Goal: Task Accomplishment & Management: Use online tool/utility

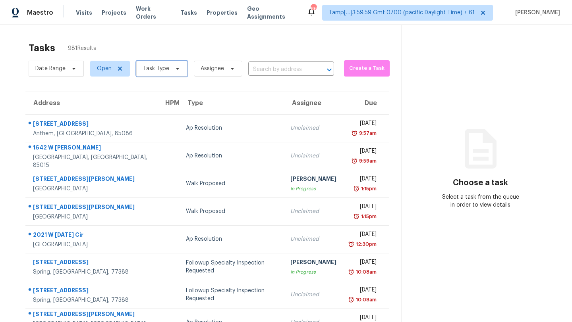
click at [156, 71] on span "Task Type" at bounding box center [156, 69] width 26 height 8
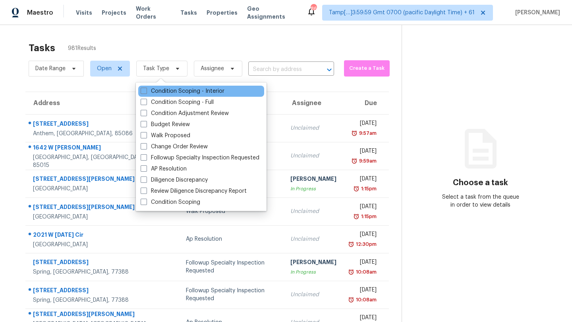
click at [160, 96] on div "Condition Scoping - Interior" at bounding box center [201, 91] width 126 height 11
click at [160, 94] on label "Condition Scoping - Interior" at bounding box center [183, 91] width 84 height 8
click at [146, 93] on input "Condition Scoping - Interior" at bounding box center [143, 89] width 5 height 5
checkbox input "true"
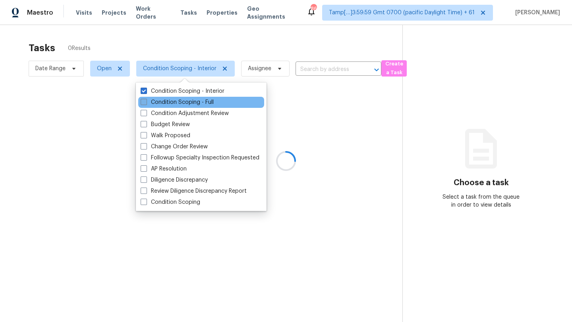
click at [160, 99] on label "Condition Scoping - Full" at bounding box center [177, 102] width 73 height 8
click at [146, 99] on input "Condition Scoping - Full" at bounding box center [143, 100] width 5 height 5
checkbox input "true"
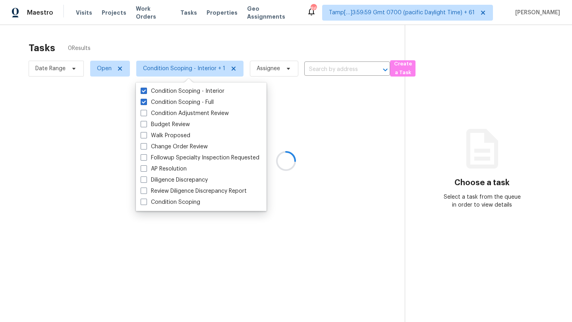
click at [219, 46] on div at bounding box center [286, 161] width 572 height 322
